Goal: Complete application form

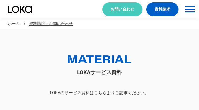
scroll to position [29, 0]
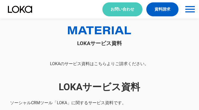
select select "その他"
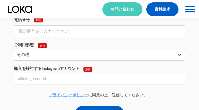
select select "その他"
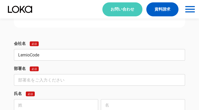
type input "LemioCode"
type input "事業・アライアンス開発部"
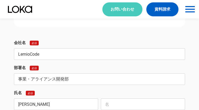
type input "[PERSON_NAME]"
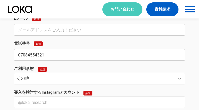
type input "07084554321"
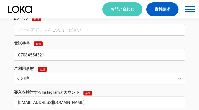
type input "[EMAIL_ADDRESS][DOMAIN_NAME]"
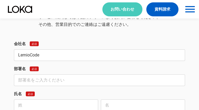
type input "LemioCode"
type input "事業・アライアンス開発部"
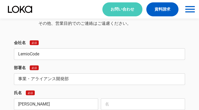
type input "[PERSON_NAME]"
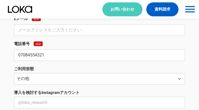
type input "07084554321"
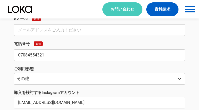
type input "[EMAIL_ADDRESS][DOMAIN_NAME]"
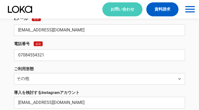
type input "[EMAIL_ADDRESS][DOMAIN_NAME]"
type textarea "lorem・ipsum dolorsitametc。 「Adipi Elit」se・doeiusmodtempo（incid）utlabo。 etd「Magn…"
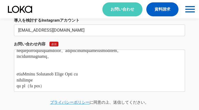
scroll to position [0, 0]
